Goal: Navigation & Orientation: Understand site structure

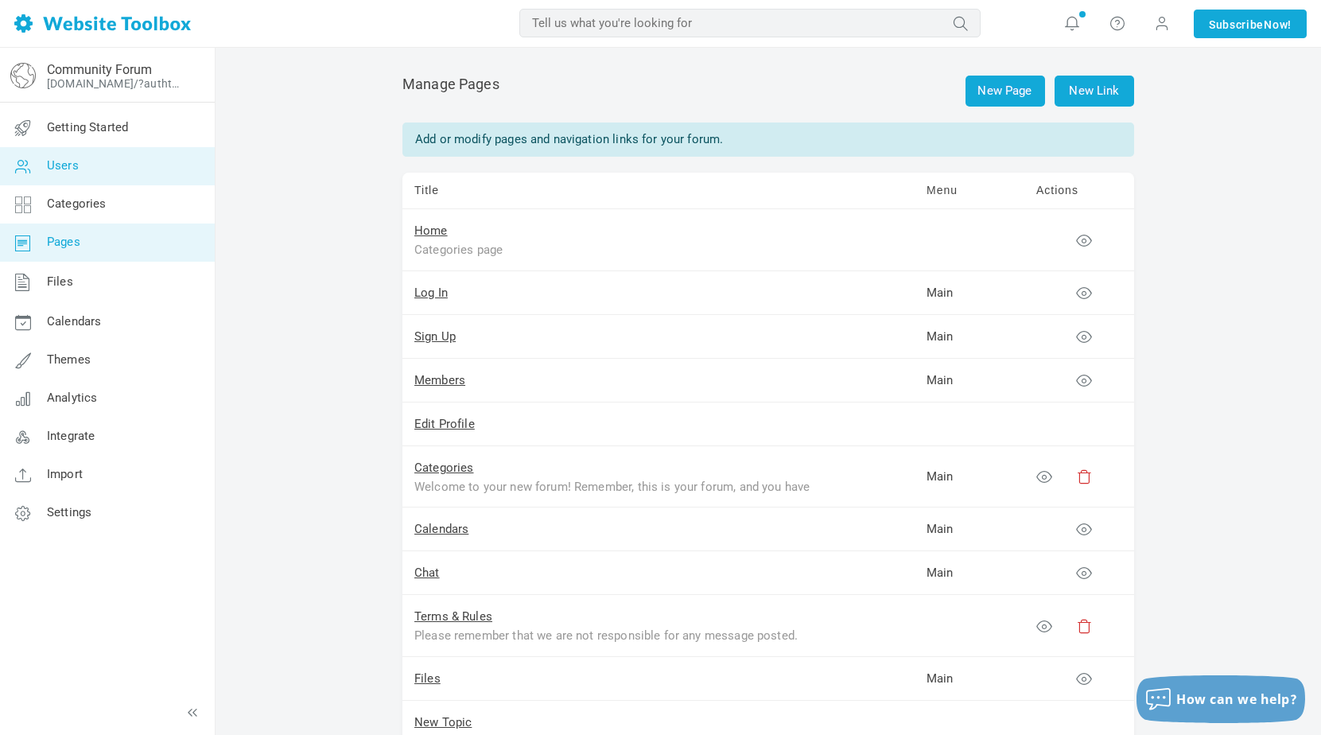
click at [79, 181] on link "Users" at bounding box center [107, 166] width 216 height 38
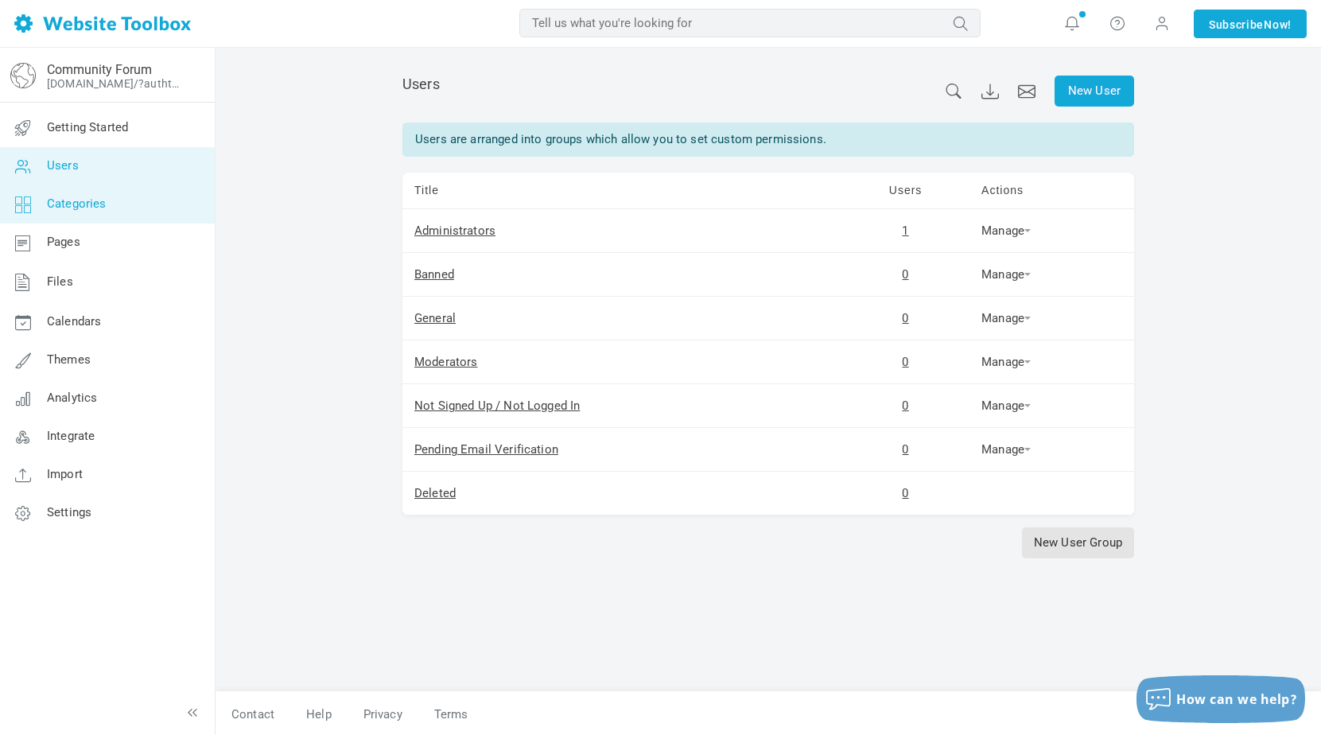
click at [82, 199] on span "Categories" at bounding box center [77, 203] width 60 height 14
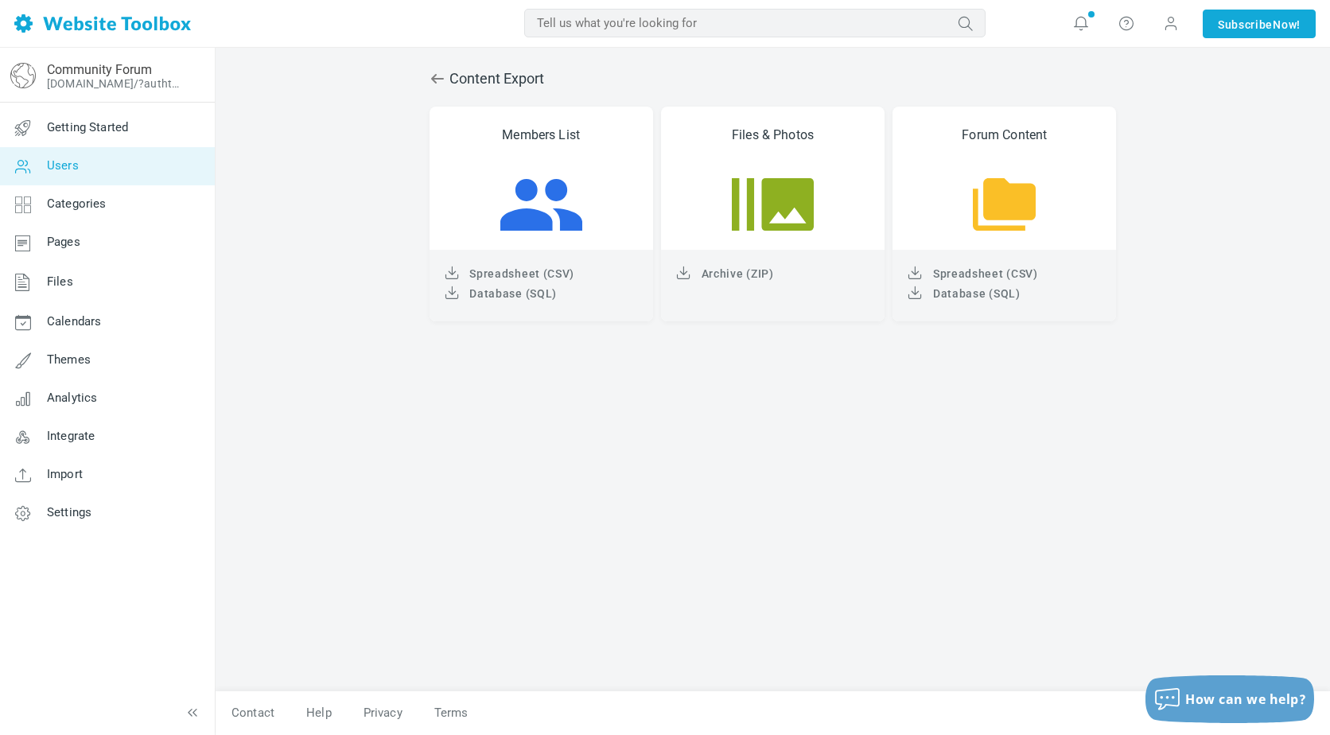
click at [79, 171] on link "Users" at bounding box center [107, 166] width 216 height 38
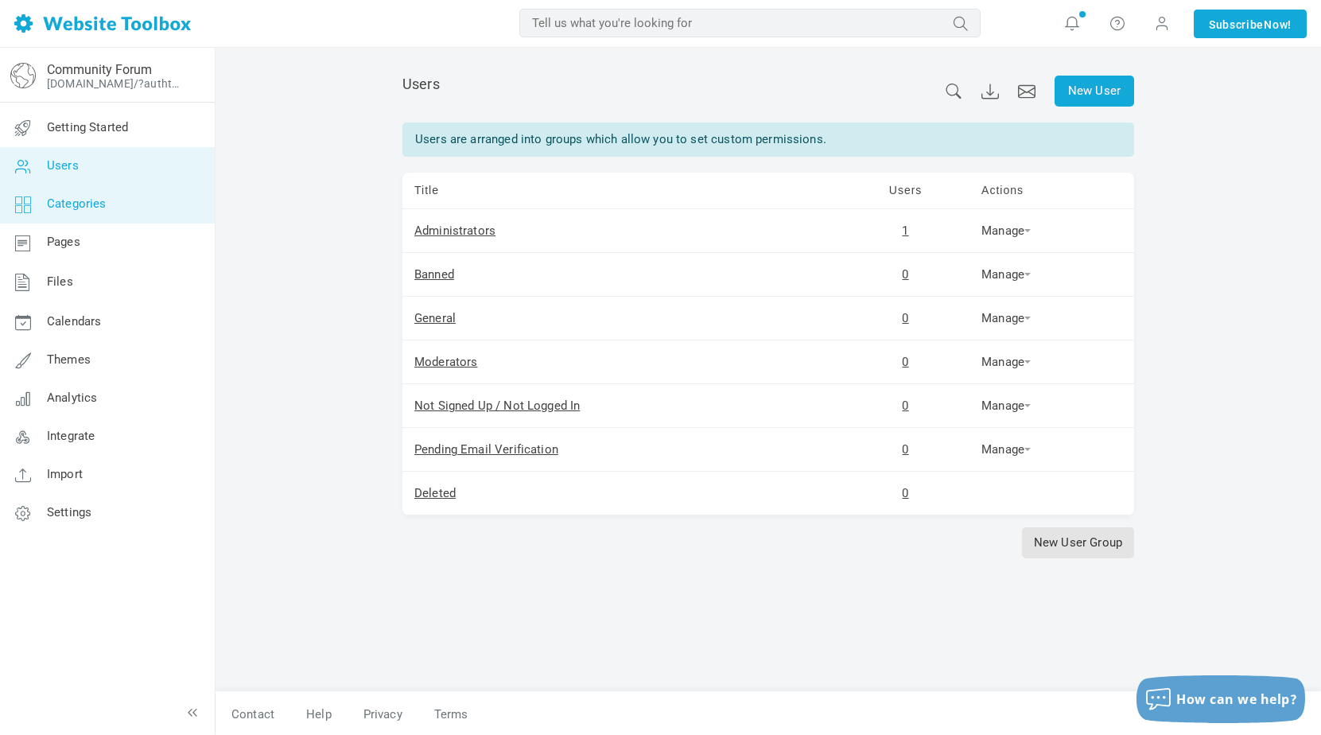
click at [114, 198] on link "Categories" at bounding box center [107, 204] width 216 height 38
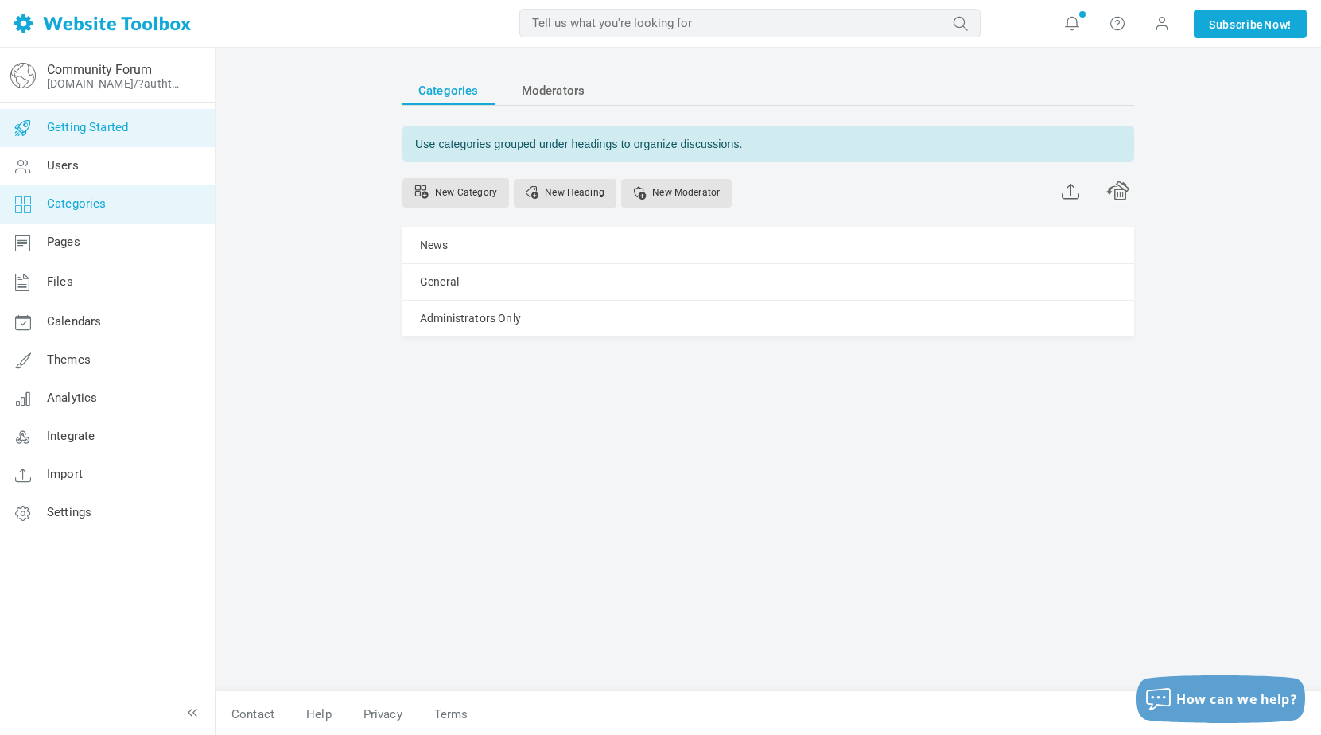
click at [112, 124] on span "Getting Started" at bounding box center [87, 127] width 81 height 14
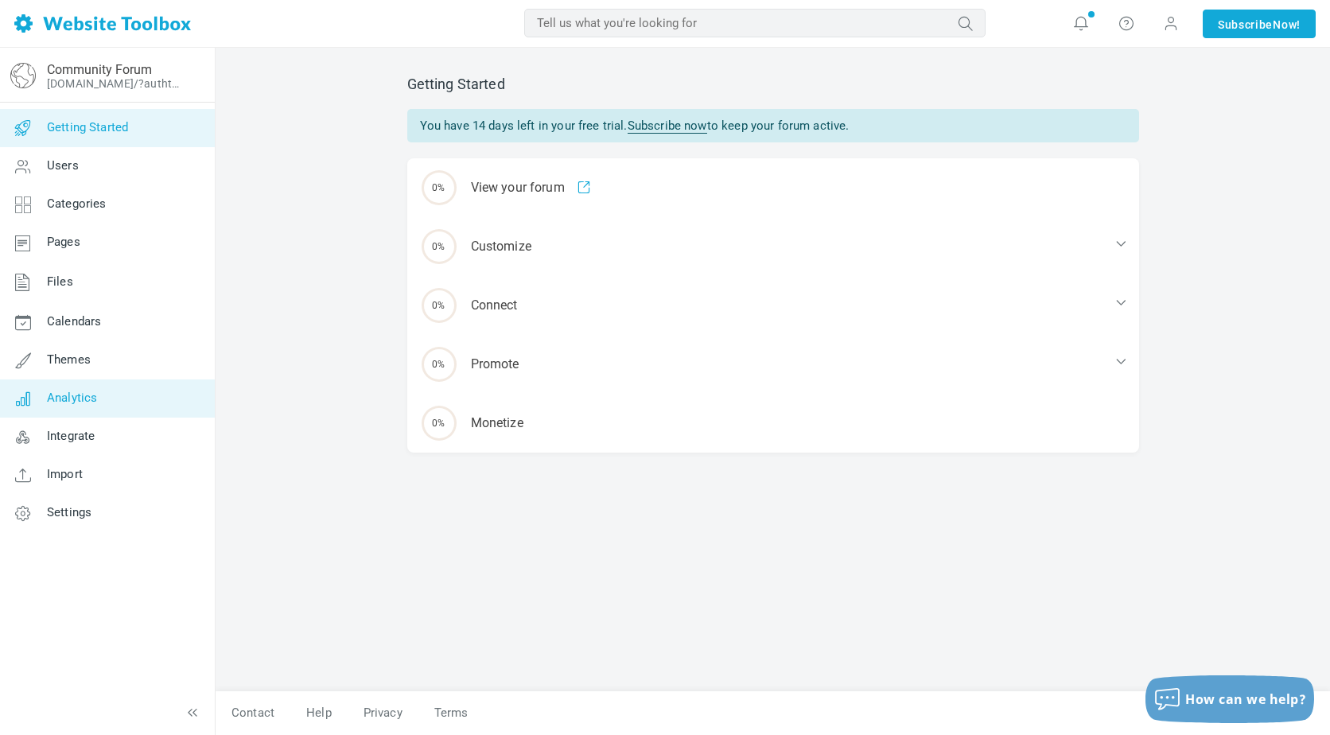
click at [97, 405] on link "Analytics" at bounding box center [107, 398] width 216 height 38
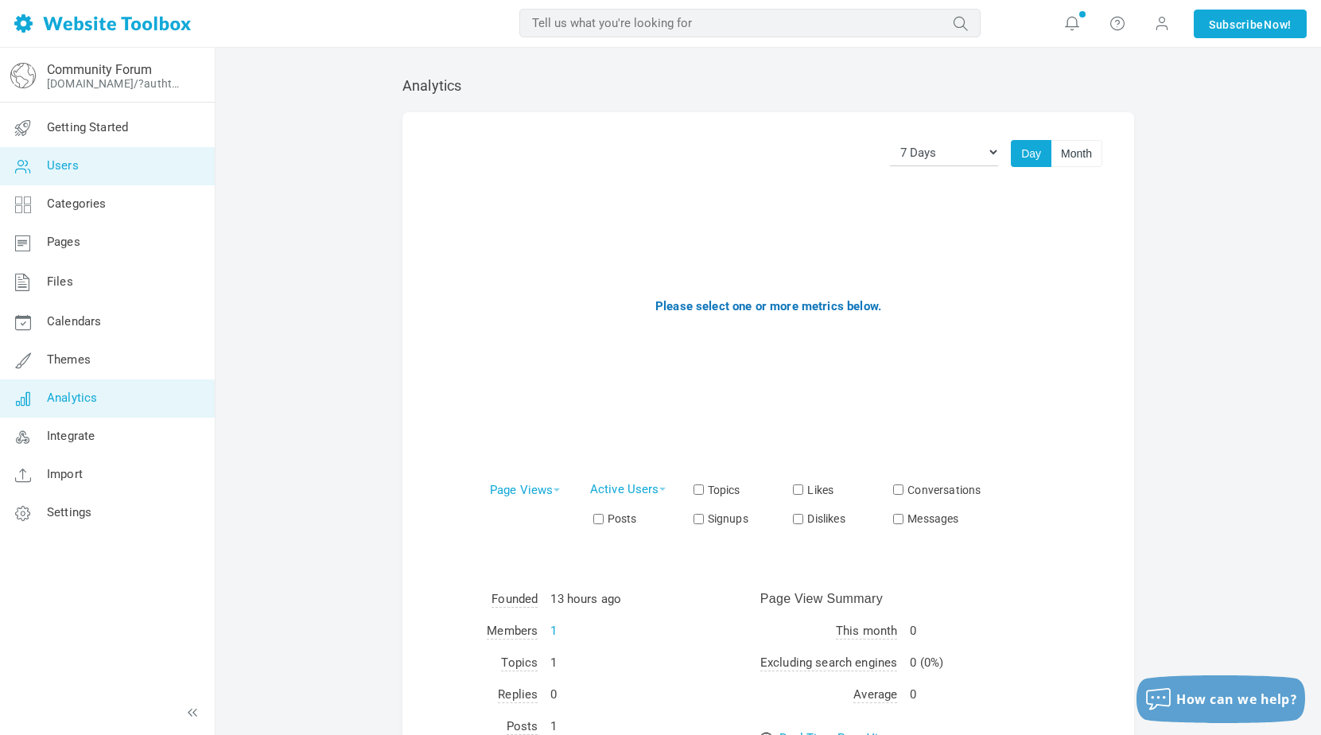
click at [97, 166] on link "Users" at bounding box center [107, 166] width 216 height 38
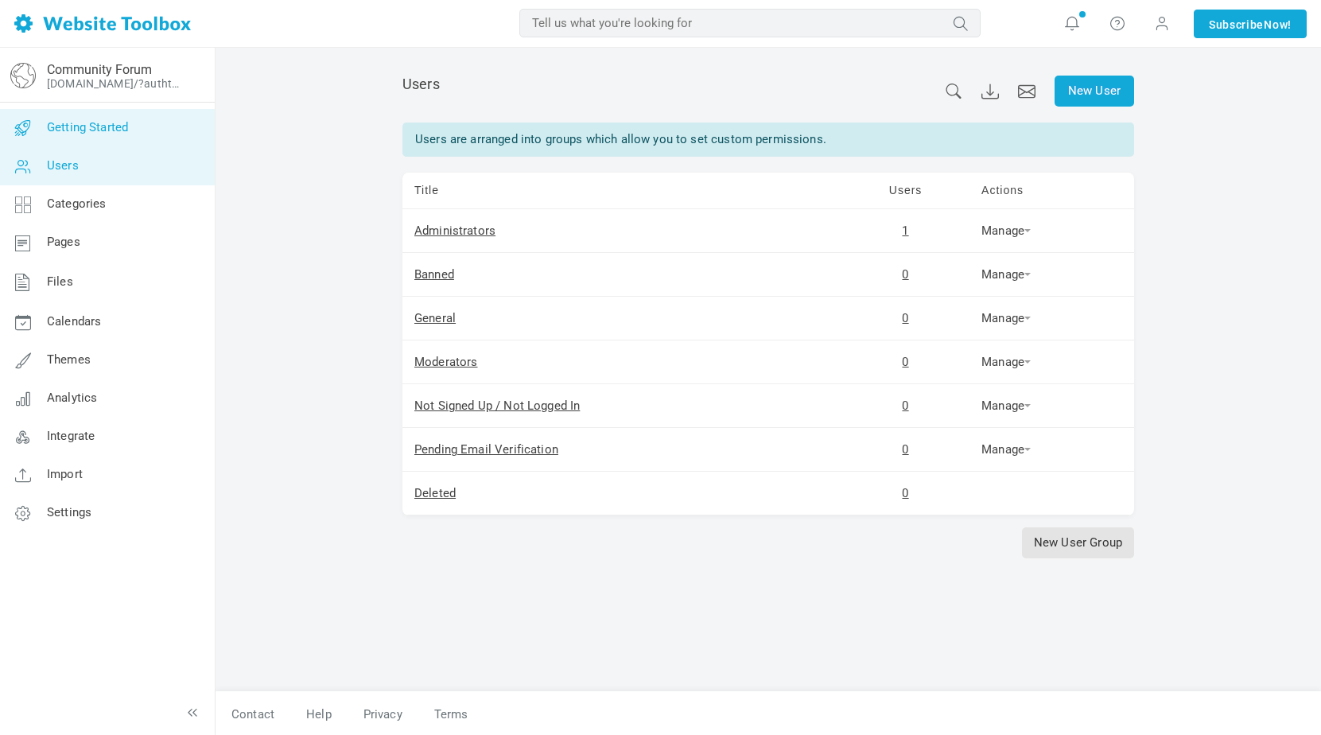
click at [88, 144] on link "Getting Started" at bounding box center [107, 128] width 216 height 38
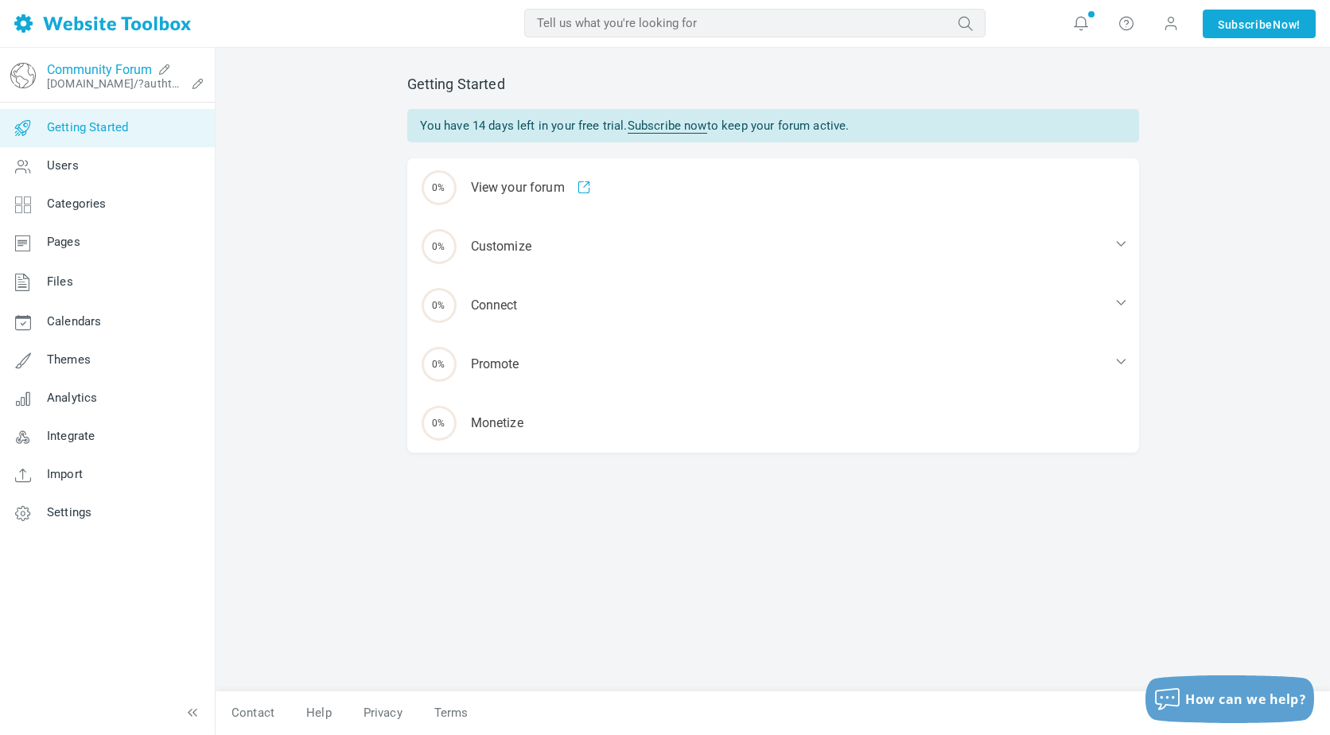
click at [83, 68] on link "Community Forum" at bounding box center [99, 69] width 105 height 15
click at [1082, 33] on link at bounding box center [1080, 23] width 25 height 25
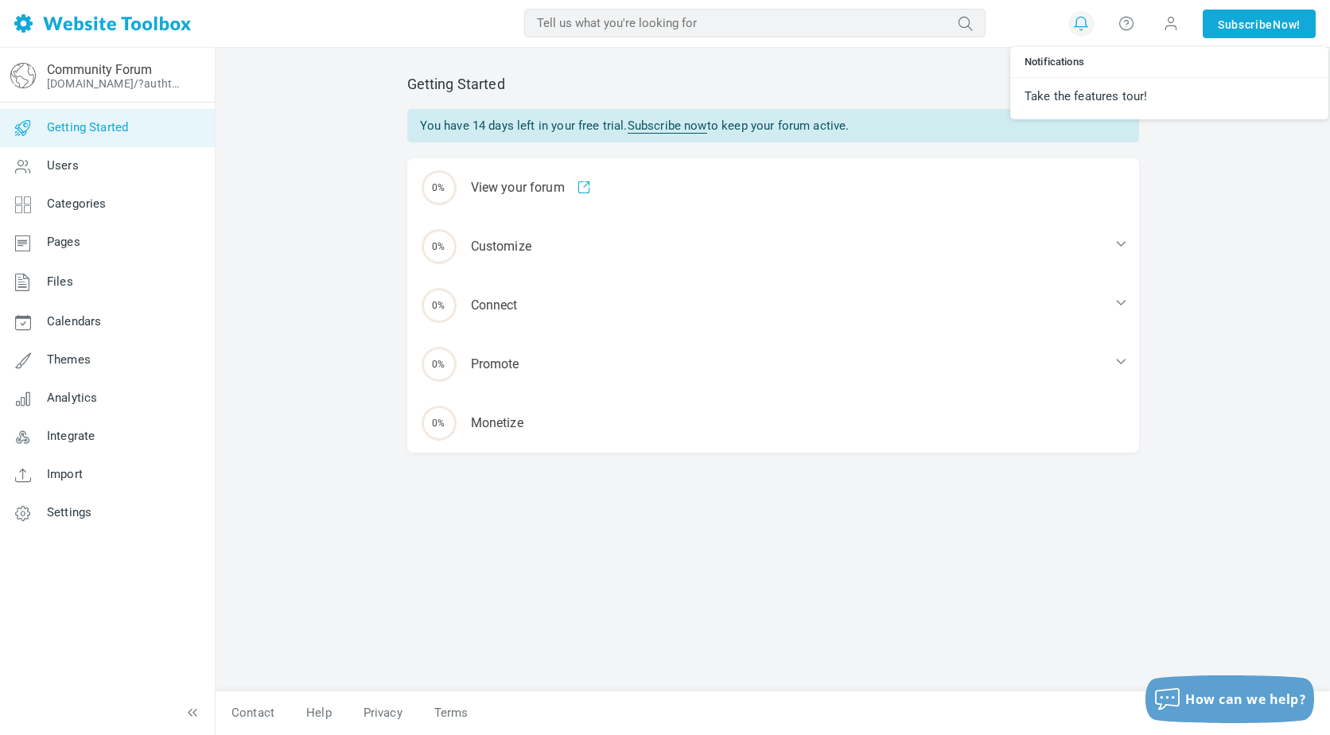
click at [749, 72] on div "Getting Started You have 14 days left in your free trial. Subscribe now to keep…" at bounding box center [773, 375] width 756 height 631
